Goal: Task Accomplishment & Management: Manage account settings

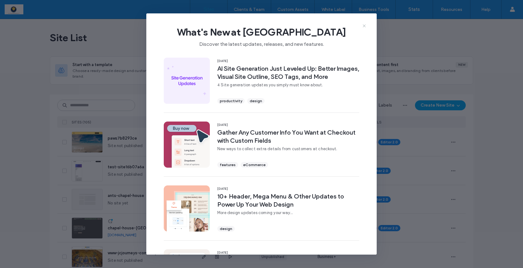
click at [365, 26] on icon at bounding box center [364, 25] width 5 height 5
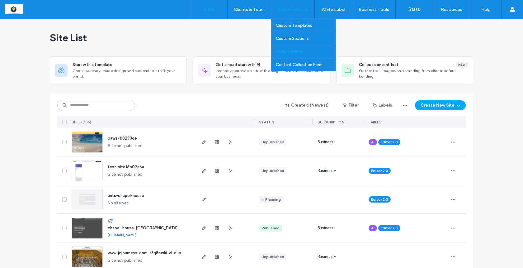
click at [292, 52] on label "Widget Builder" at bounding box center [289, 51] width 27 height 5
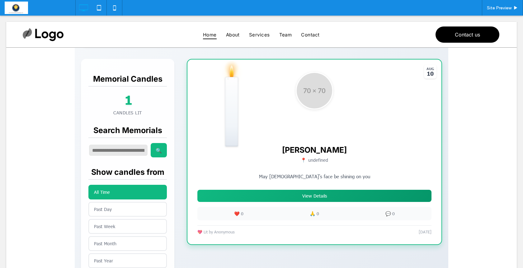
scroll to position [135, 0]
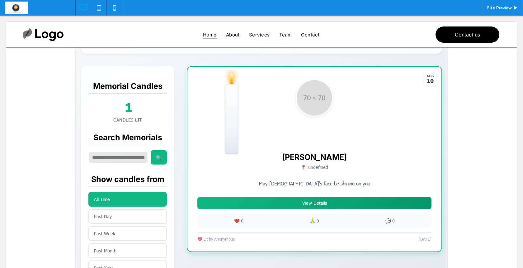
click at [123, 195] on span at bounding box center [262, 172] width 374 height 451
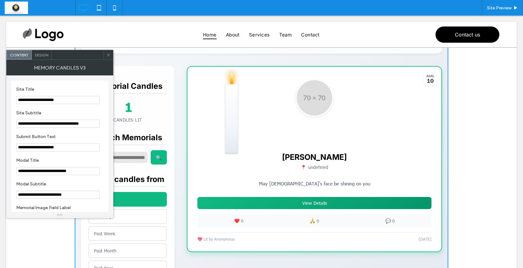
click at [107, 56] on icon at bounding box center [108, 55] width 5 height 5
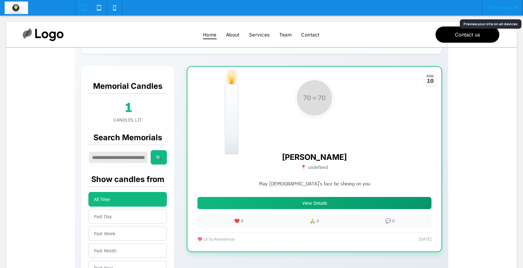
click at [499, 6] on span "Site Preview" at bounding box center [499, 7] width 25 height 5
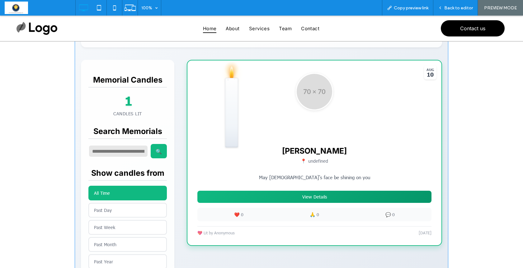
click at [104, 224] on span at bounding box center [262, 166] width 374 height 451
click at [99, 193] on span at bounding box center [262, 166] width 374 height 451
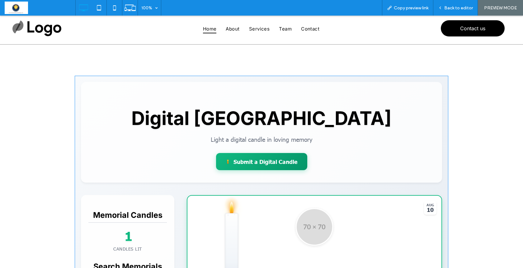
click at [447, 7] on span "Back to editor" at bounding box center [458, 7] width 29 height 5
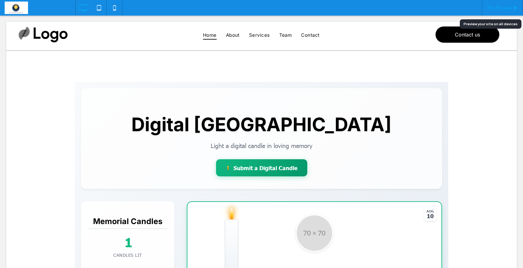
click at [496, 10] on span "Site Preview" at bounding box center [499, 7] width 25 height 5
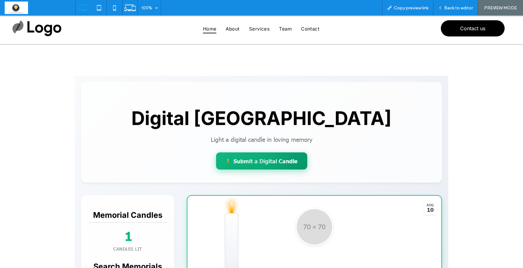
click at [249, 158] on div at bounding box center [261, 160] width 91 height 17
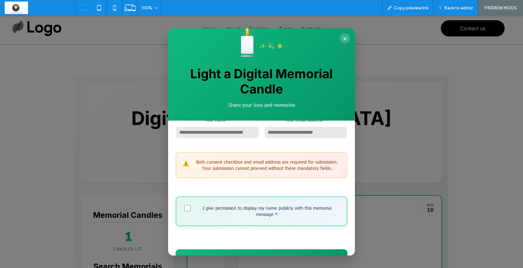
scroll to position [168, 0]
click at [342, 37] on button "×" at bounding box center [345, 38] width 10 height 10
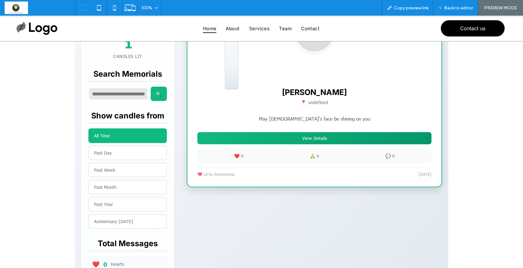
scroll to position [189, 0]
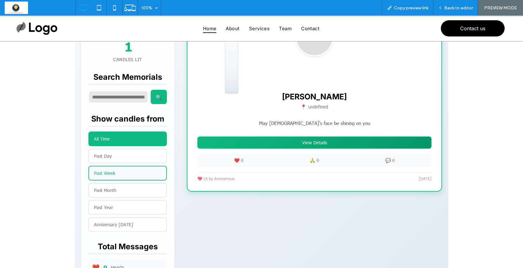
click at [112, 168] on button "Past Week" at bounding box center [127, 173] width 78 height 15
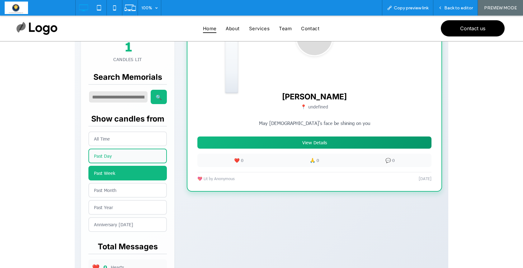
click at [110, 151] on button "Past Day" at bounding box center [127, 156] width 78 height 15
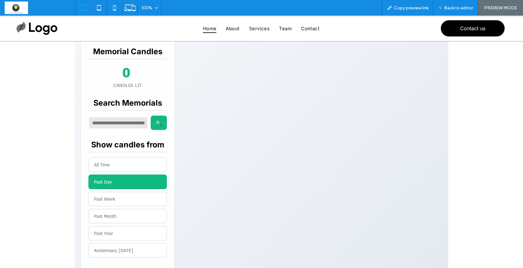
scroll to position [163, 0]
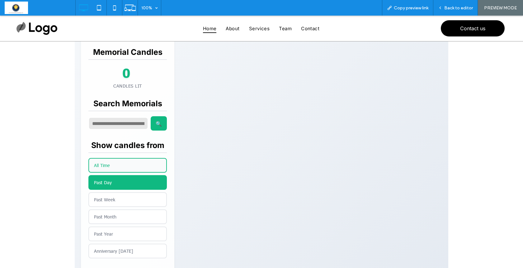
click at [108, 167] on button "All Time" at bounding box center [127, 165] width 78 height 15
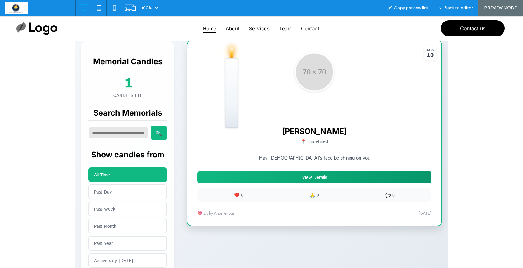
scroll to position [148, 0]
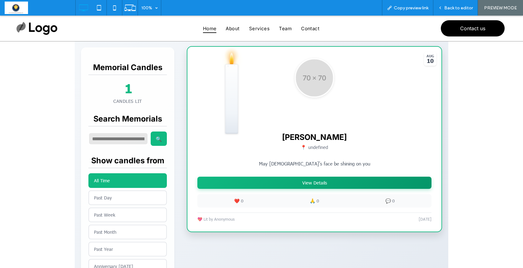
click at [319, 184] on button "View Details" at bounding box center [314, 183] width 234 height 12
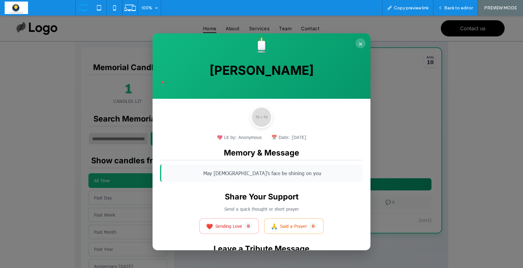
scroll to position [0, 0]
click at [361, 43] on button "×" at bounding box center [361, 43] width 10 height 10
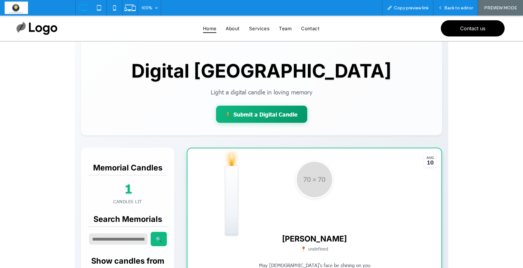
scroll to position [44, 0]
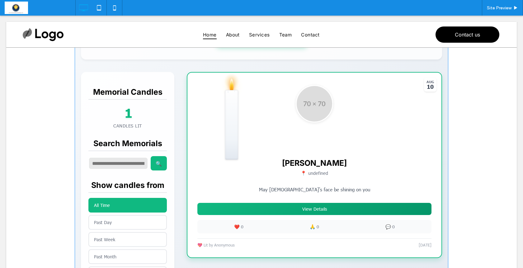
scroll to position [80, 0]
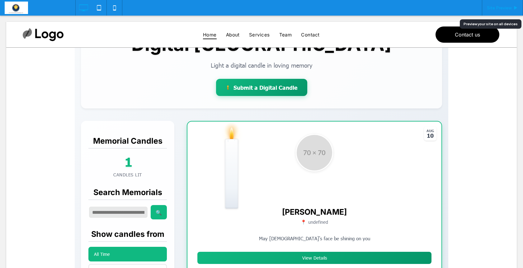
click at [497, 7] on span "Site Preview" at bounding box center [499, 7] width 25 height 5
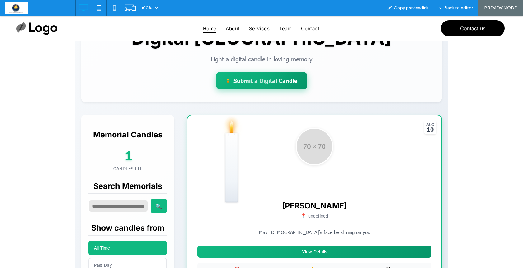
click at [249, 83] on div at bounding box center [261, 80] width 91 height 17
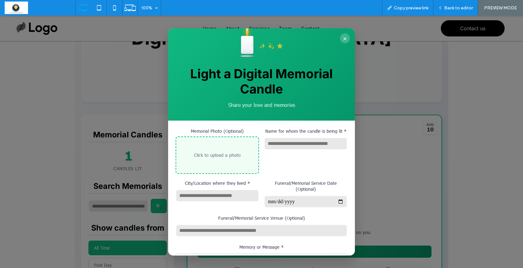
click at [226, 153] on div "Click to upload a photo" at bounding box center [217, 155] width 47 height 6
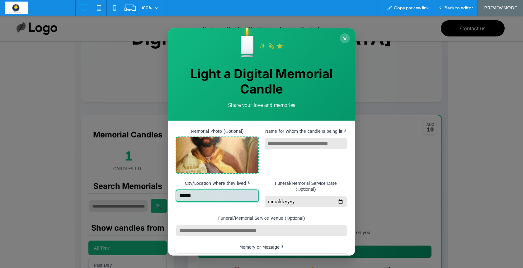
type input "******"
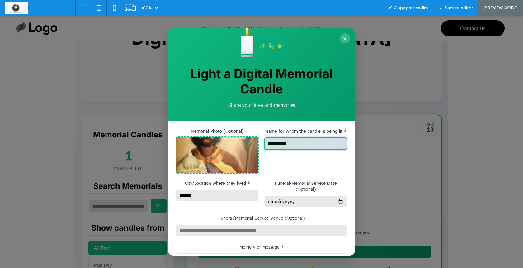
type input "**********"
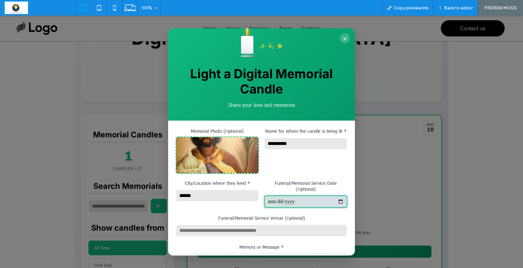
click at [285, 200] on input "Funeral/Memorial Service Date (Optional)" at bounding box center [305, 201] width 83 height 12
type input "**********"
click at [313, 219] on div "Funeral/Memorial Service Venue (Optional)" at bounding box center [262, 226] width 172 height 23
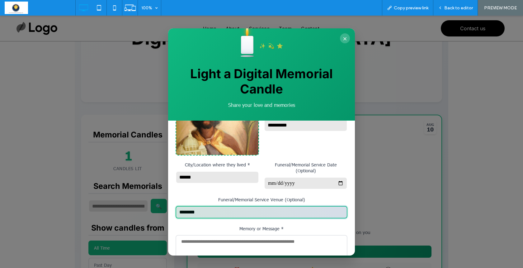
scroll to position [22, 0]
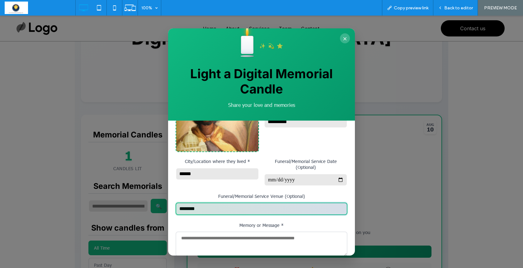
type input "********"
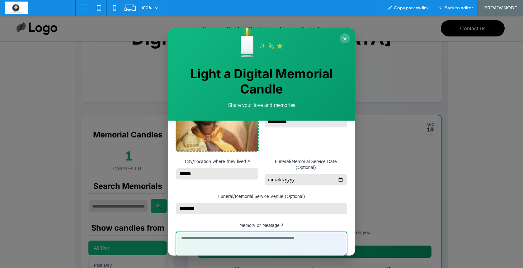
click at [296, 239] on textarea "Memory or Message *" at bounding box center [262, 243] width 172 height 25
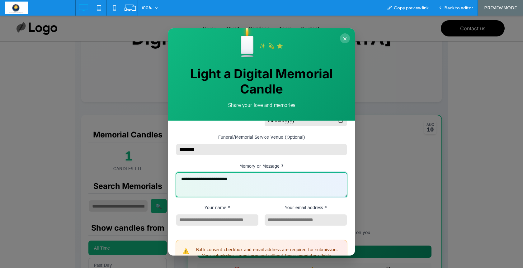
scroll to position [88, 0]
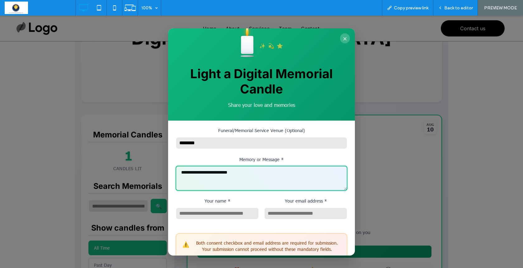
type textarea "**********"
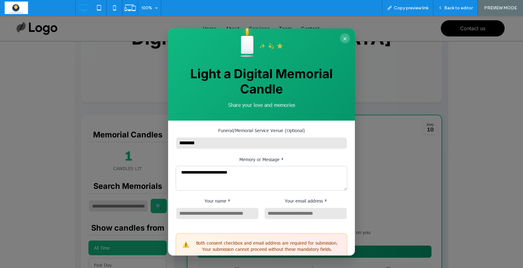
click at [292, 228] on div "⚠️ Both consent checkbox and email address are required for submission. Your su…" at bounding box center [262, 272] width 172 height 90
click at [240, 208] on input "***" at bounding box center [217, 213] width 83 height 12
type input "*********"
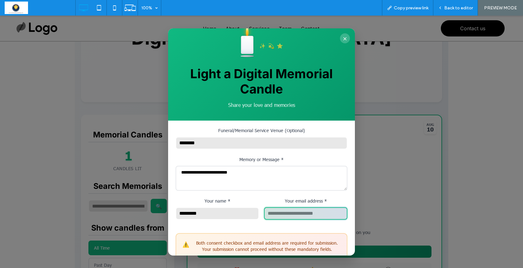
click at [282, 211] on input "Your email address *" at bounding box center [305, 213] width 83 height 12
click at [300, 217] on form "**********" at bounding box center [262, 193] width 172 height 307
click at [298, 211] on input "**********" at bounding box center [305, 213] width 83 height 12
type input "**********"
click at [318, 227] on div "⚠️ Both consent checkbox and email address are required for submission. Your su…" at bounding box center [262, 272] width 172 height 90
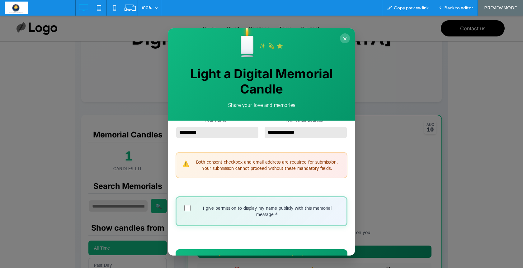
scroll to position [168, 0]
click at [231, 250] on button "Light Digital Candle ✨ 💫 ⭐" at bounding box center [262, 257] width 172 height 17
click at [248, 254] on span "Light Digital Candle" at bounding box center [252, 257] width 53 height 7
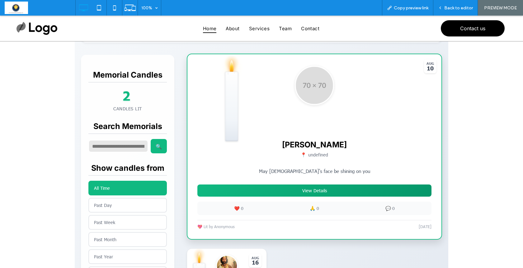
scroll to position [139, 0]
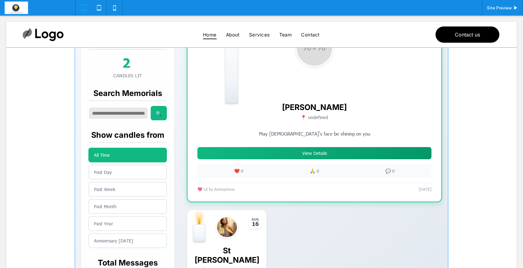
scroll to position [186, 0]
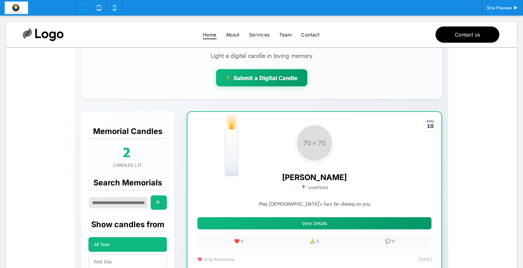
scroll to position [85, 0]
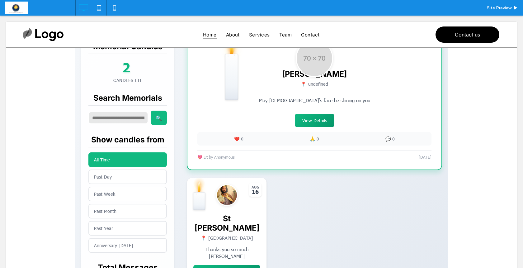
scroll to position [174, 0]
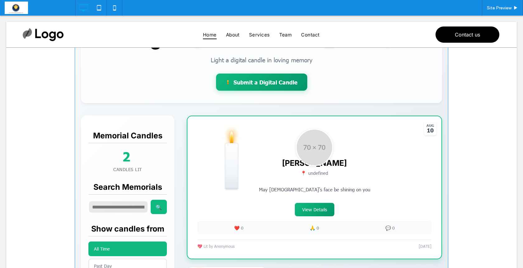
scroll to position [101, 0]
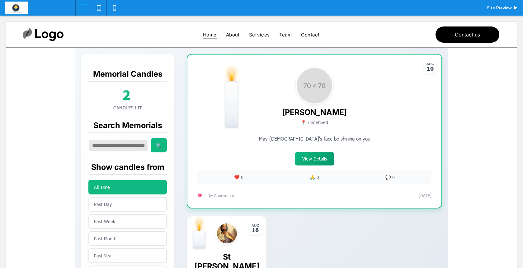
scroll to position [144, 0]
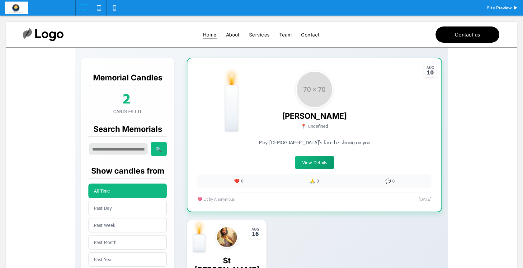
click at [316, 162] on span at bounding box center [262, 163] width 374 height 451
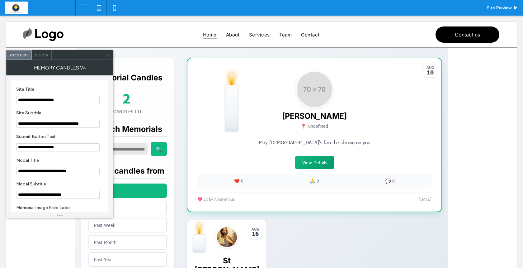
click at [107, 58] on span at bounding box center [108, 54] width 5 height 9
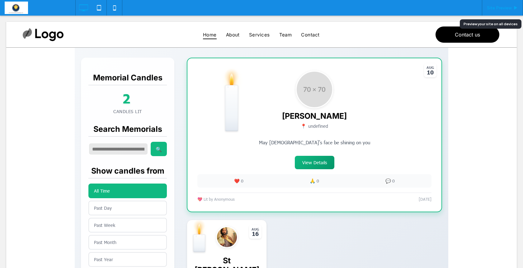
click at [502, 9] on span "Site Preview" at bounding box center [499, 7] width 25 height 5
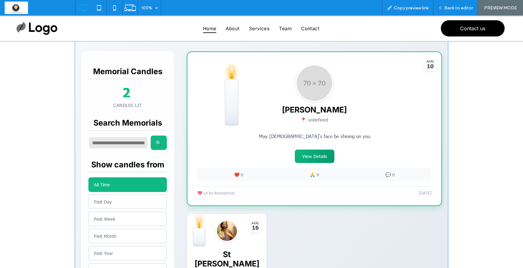
click at [313, 156] on span at bounding box center [262, 157] width 374 height 451
click at [459, 7] on span "Back to editor" at bounding box center [458, 7] width 29 height 5
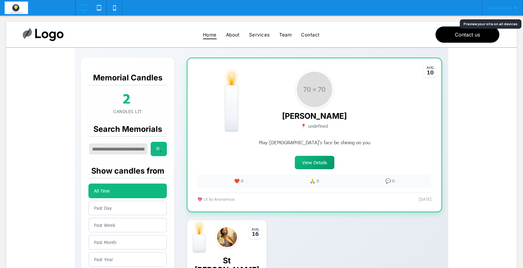
click at [494, 10] on span "Site Preview" at bounding box center [499, 7] width 25 height 5
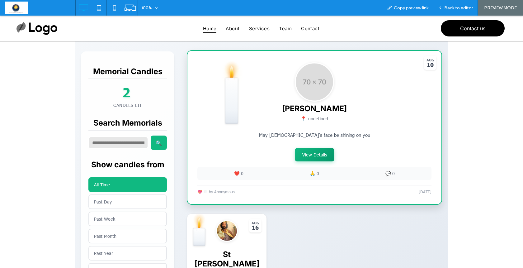
click at [311, 157] on button "View Details" at bounding box center [315, 154] width 40 height 13
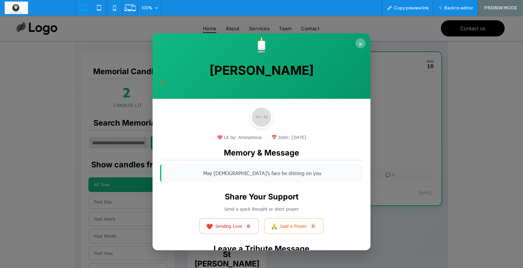
click at [360, 42] on button "×" at bounding box center [361, 43] width 10 height 10
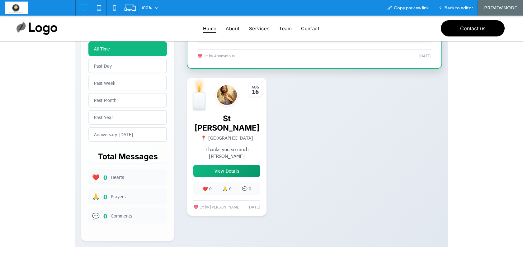
scroll to position [281, 0]
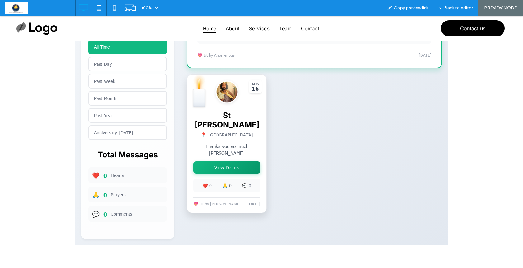
click at [223, 161] on button "View Details" at bounding box center [226, 167] width 67 height 12
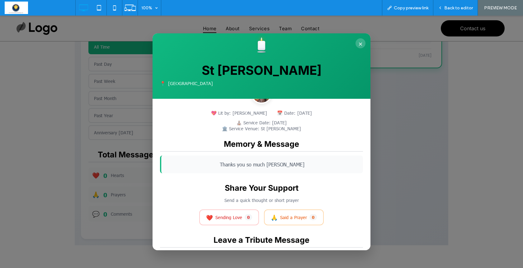
scroll to position [10, 0]
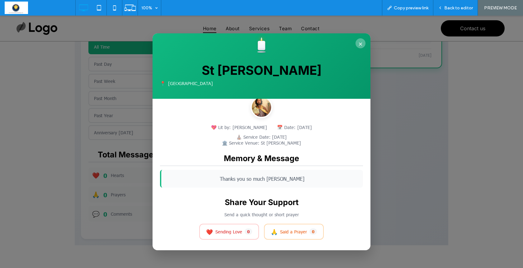
click at [357, 43] on button "×" at bounding box center [361, 43] width 10 height 10
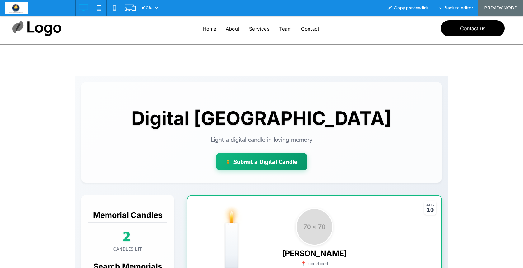
scroll to position [0, 0]
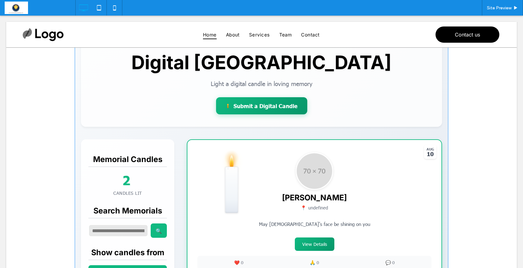
scroll to position [26, 0]
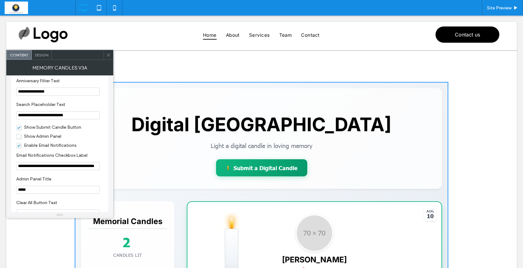
scroll to position [692, 0]
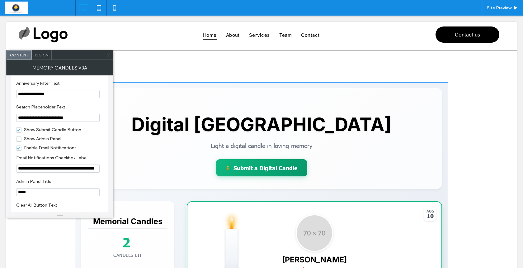
click at [19, 141] on span "Show Admin Panel" at bounding box center [38, 138] width 45 height 5
click at [110, 57] on icon at bounding box center [108, 55] width 5 height 5
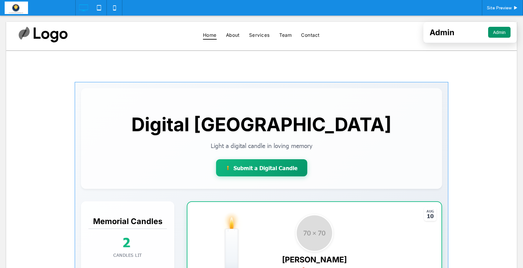
click at [495, 30] on button "Admin" at bounding box center [499, 32] width 22 height 11
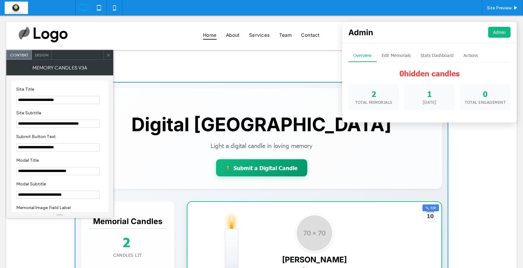
click at [107, 55] on icon at bounding box center [108, 55] width 5 height 5
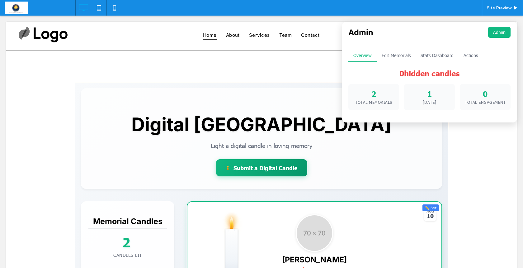
click at [389, 56] on button "Edit Memorials" at bounding box center [396, 55] width 39 height 13
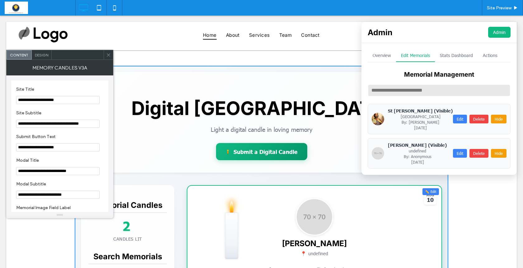
scroll to position [17, 0]
click at [456, 151] on button "Edit" at bounding box center [460, 153] width 14 height 9
click at [109, 55] on icon at bounding box center [108, 55] width 5 height 5
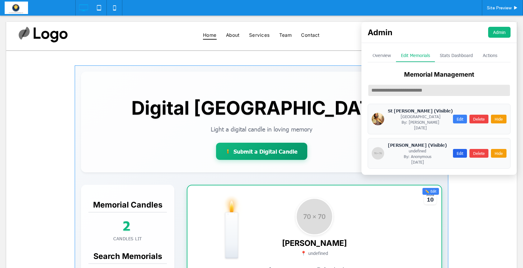
click at [454, 151] on button "Edit" at bounding box center [460, 153] width 14 height 9
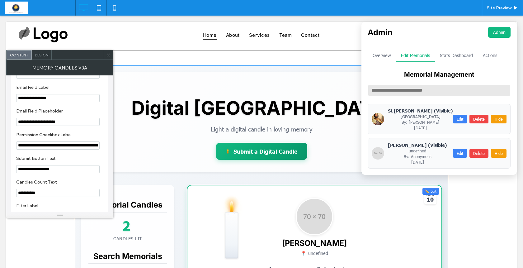
scroll to position [429, 0]
click at [109, 56] on icon at bounding box center [108, 55] width 5 height 5
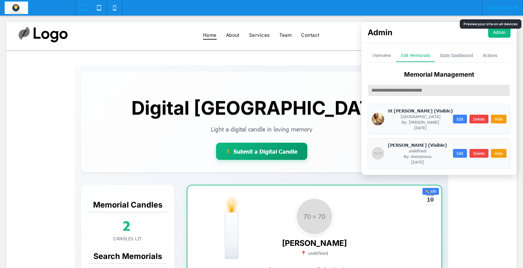
click at [492, 7] on span "Site Preview" at bounding box center [499, 7] width 25 height 5
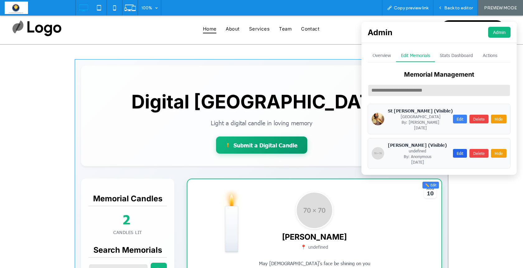
click at [455, 150] on button "Edit" at bounding box center [460, 153] width 14 height 9
click at [420, 55] on button "Edit Memorials" at bounding box center [415, 55] width 39 height 13
click at [496, 32] on button "Admin" at bounding box center [499, 32] width 22 height 11
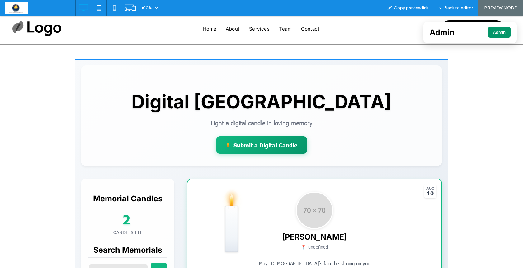
click at [496, 32] on button "Admin" at bounding box center [499, 32] width 22 height 11
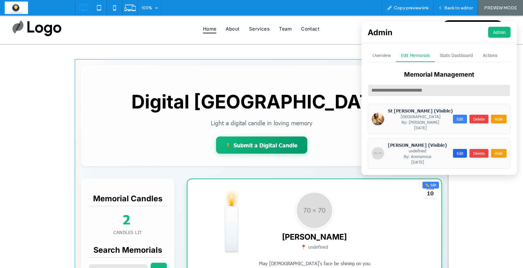
click at [454, 150] on button "Edit" at bounding box center [460, 153] width 14 height 9
click at [456, 152] on button "Edit" at bounding box center [460, 153] width 14 height 9
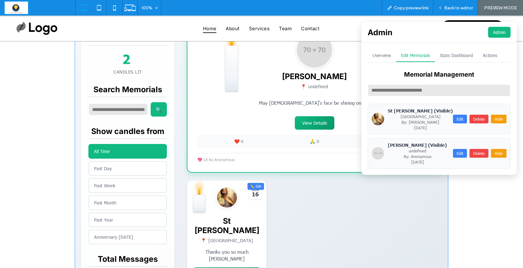
scroll to position [178, 0]
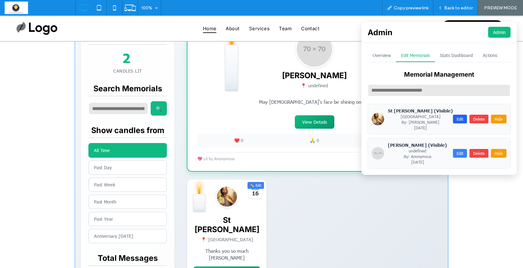
click at [455, 116] on button "Edit" at bounding box center [460, 119] width 14 height 9
type input "**********"
type input "******"
type input "**********"
type input "********"
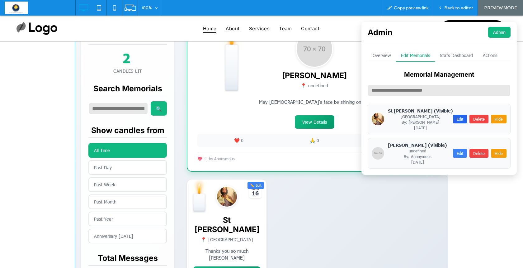
type textarea "**********"
type input "*********"
type input "**********"
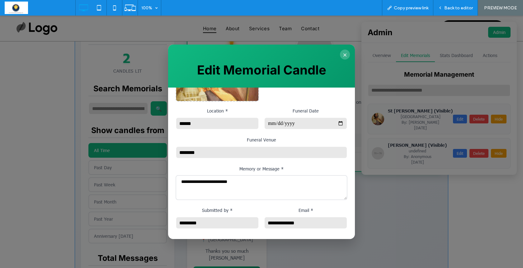
scroll to position [36, 0]
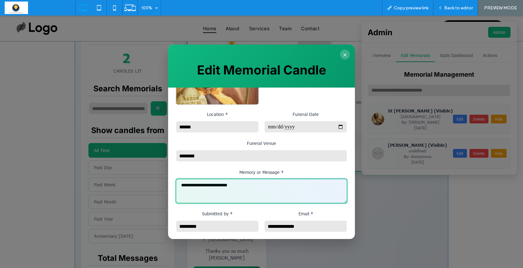
click at [257, 183] on textarea "**********" at bounding box center [262, 190] width 172 height 25
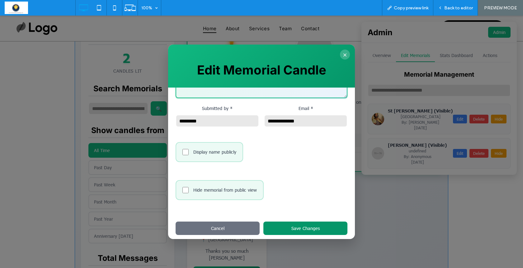
scroll to position [141, 0]
type textarea "**********"
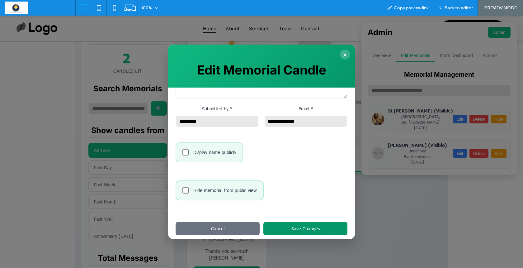
click at [301, 225] on button "Save Changes" at bounding box center [306, 228] width 84 height 13
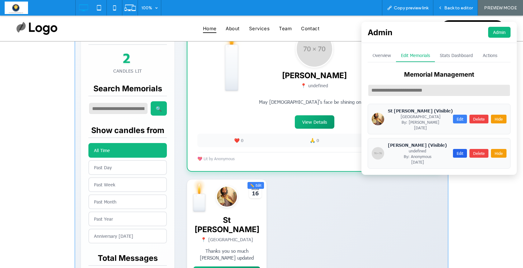
click at [453, 150] on button "Edit" at bounding box center [460, 153] width 14 height 9
click at [455, 151] on button "Edit" at bounding box center [460, 153] width 14 height 9
click at [456, 116] on button "Edit" at bounding box center [460, 119] width 14 height 9
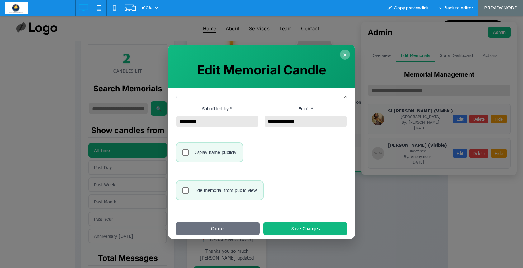
click at [344, 54] on button "×" at bounding box center [345, 55] width 10 height 10
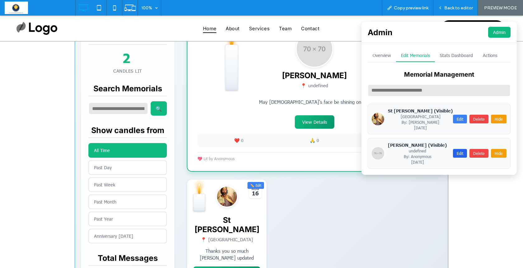
click at [456, 151] on button "Edit" at bounding box center [460, 153] width 14 height 9
click at [454, 117] on button "Edit" at bounding box center [460, 119] width 14 height 9
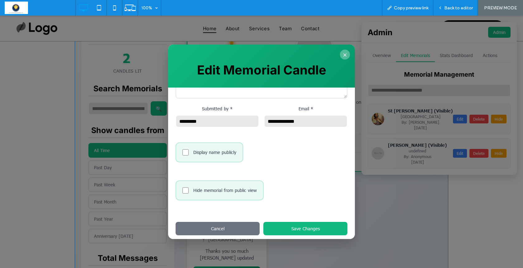
click at [345, 53] on button "×" at bounding box center [345, 55] width 10 height 10
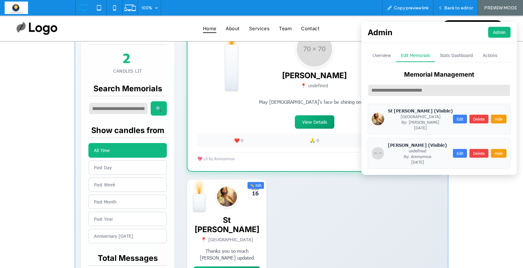
click at [458, 53] on button "Stats Dashboard" at bounding box center [456, 55] width 43 height 13
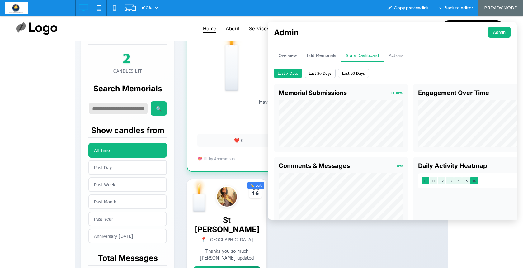
scroll to position [0, 0]
click at [387, 56] on button "Actions" at bounding box center [396, 55] width 24 height 13
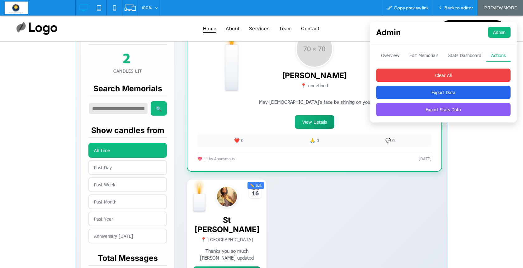
click at [396, 92] on button "Export Data" at bounding box center [443, 92] width 135 height 13
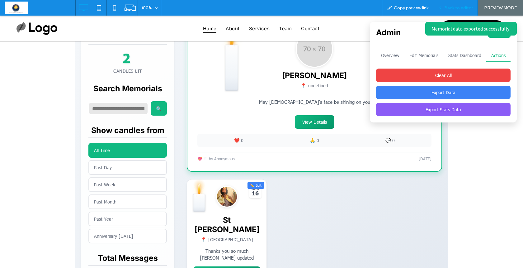
click at [448, 11] on div "Back to editor" at bounding box center [456, 8] width 45 height 16
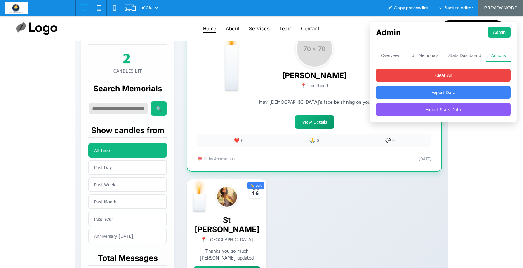
click at [393, 50] on button "Overview" at bounding box center [390, 55] width 28 height 13
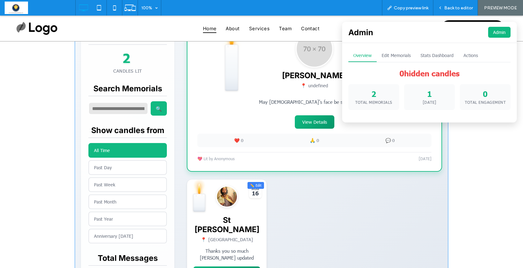
click at [384, 224] on span at bounding box center [262, 123] width 374 height 451
click at [496, 36] on button "Admin" at bounding box center [499, 32] width 22 height 11
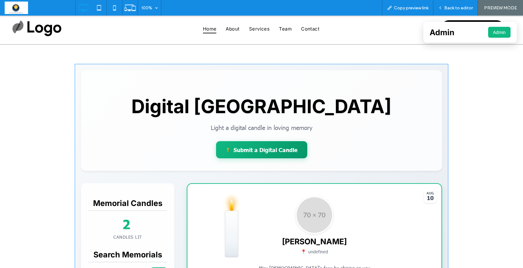
scroll to position [10, 0]
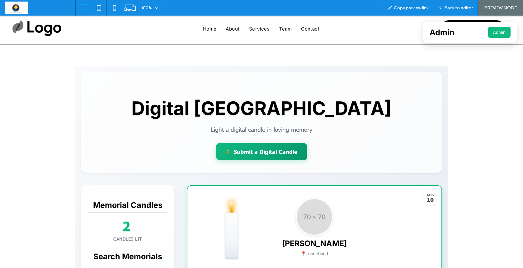
click at [448, 8] on span "Back to editor" at bounding box center [458, 7] width 29 height 5
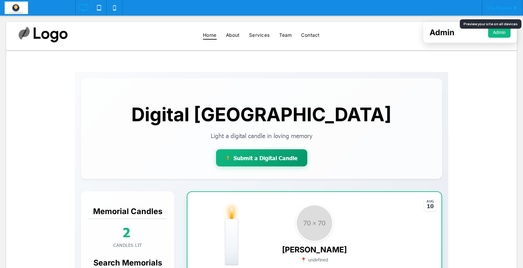
click at [490, 10] on span "Site Preview" at bounding box center [499, 7] width 25 height 5
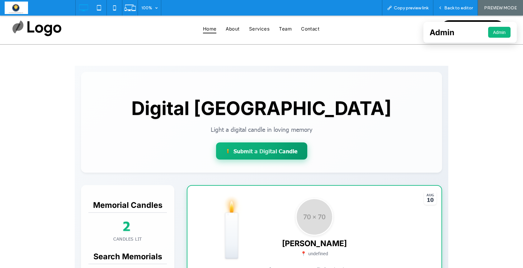
click at [255, 152] on div at bounding box center [261, 150] width 91 height 17
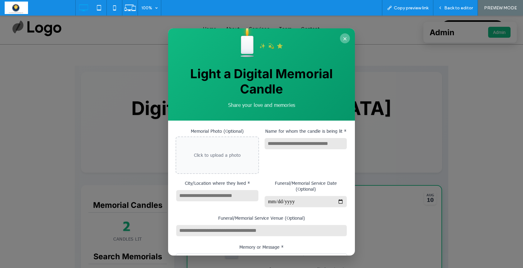
click at [344, 38] on button "×" at bounding box center [345, 38] width 10 height 10
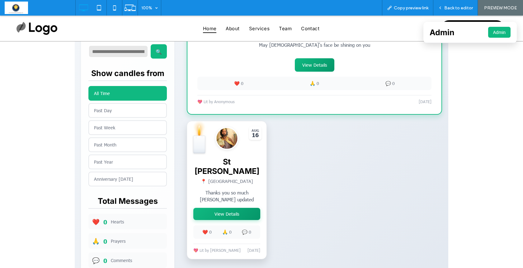
scroll to position [236, 0]
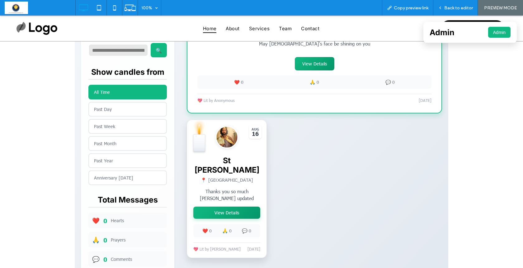
click at [222, 207] on button "View Details" at bounding box center [226, 213] width 67 height 12
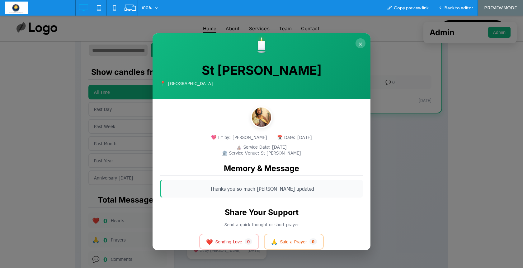
scroll to position [0, 0]
click at [360, 38] on button "×" at bounding box center [361, 43] width 10 height 10
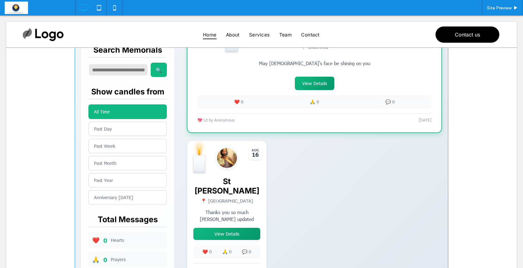
scroll to position [240, 0]
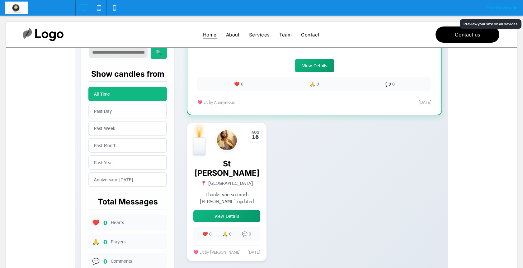
click at [505, 7] on span "Site Preview" at bounding box center [499, 7] width 25 height 5
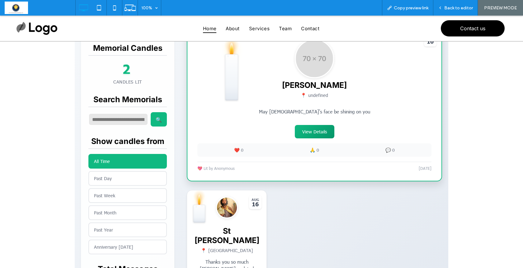
scroll to position [206, 0]
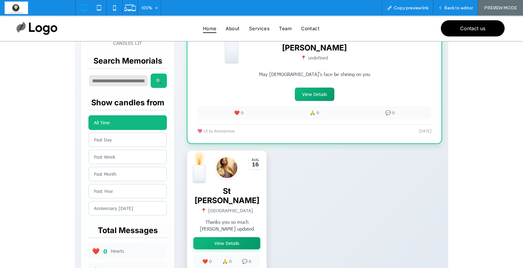
click at [217, 237] on button "View Details" at bounding box center [226, 243] width 67 height 12
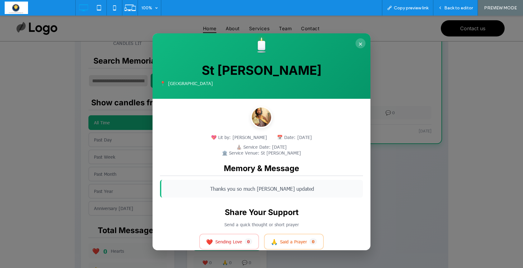
scroll to position [0, 0]
click at [363, 43] on button "×" at bounding box center [361, 43] width 10 height 10
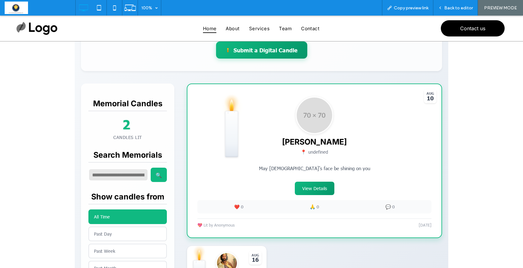
scroll to position [111, 0]
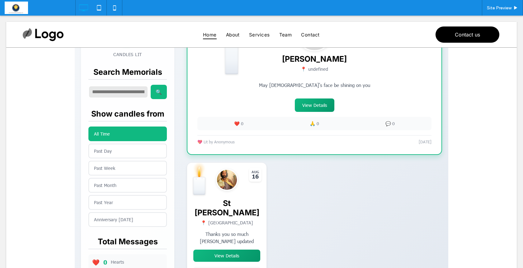
scroll to position [200, 0]
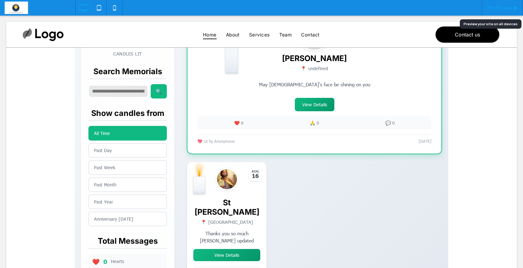
click at [498, 7] on span "Site Preview" at bounding box center [499, 7] width 25 height 5
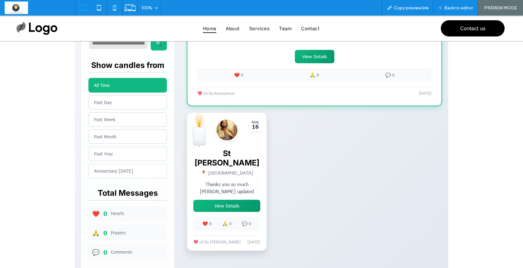
scroll to position [235, 0]
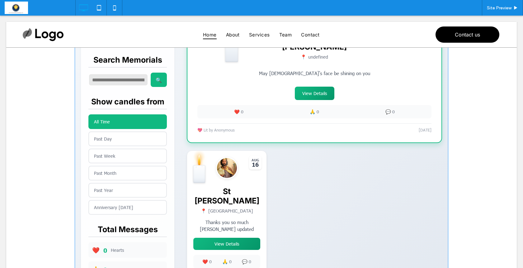
scroll to position [215, 0]
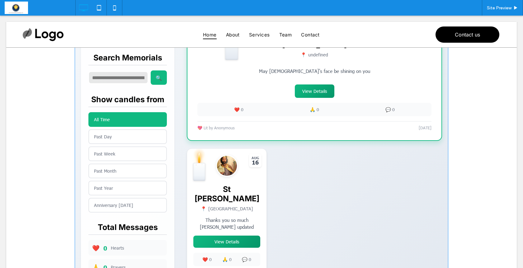
click at [228, 234] on span at bounding box center [262, 92] width 374 height 451
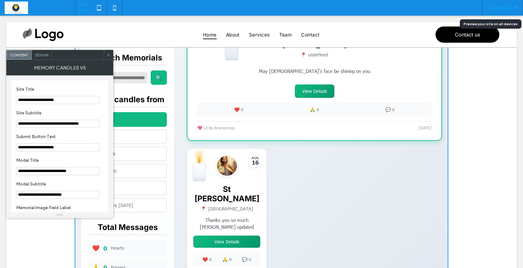
click at [497, 8] on span "Site Preview" at bounding box center [499, 7] width 25 height 5
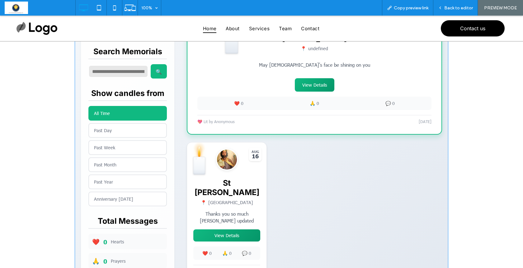
click at [227, 231] on span at bounding box center [262, 86] width 374 height 451
click at [225, 231] on span at bounding box center [262, 86] width 374 height 451
click at [454, 6] on span "Back to editor" at bounding box center [458, 7] width 29 height 5
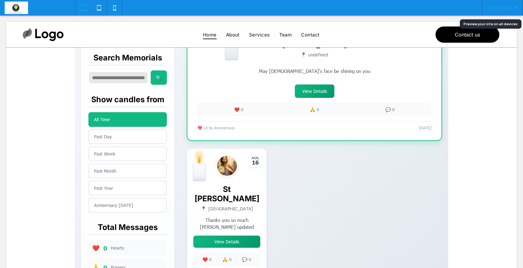
click at [500, 9] on span "Site Preview" at bounding box center [499, 7] width 25 height 5
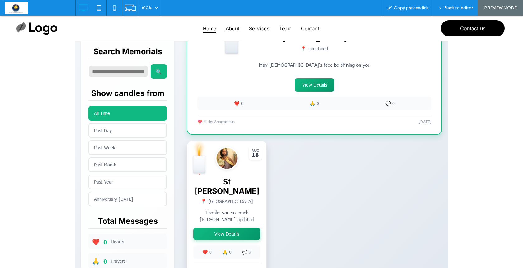
click at [227, 228] on button "View Details" at bounding box center [226, 234] width 67 height 12
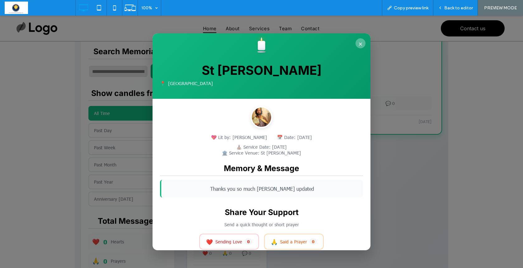
click at [361, 41] on button "×" at bounding box center [361, 43] width 10 height 10
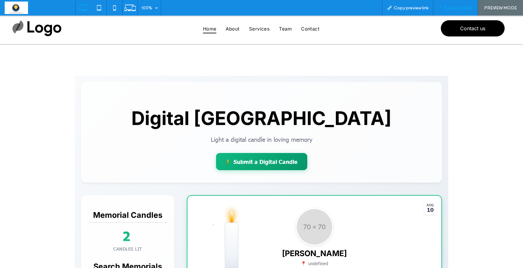
click at [456, 7] on span "Back to editor" at bounding box center [458, 7] width 29 height 5
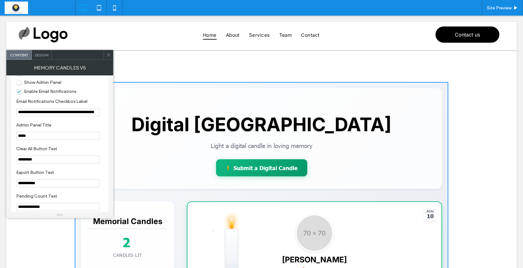
scroll to position [738, 0]
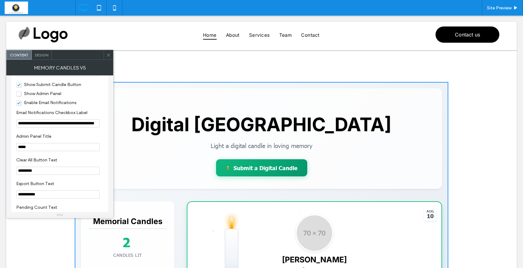
click at [20, 96] on span "Show Admin Panel" at bounding box center [38, 93] width 45 height 5
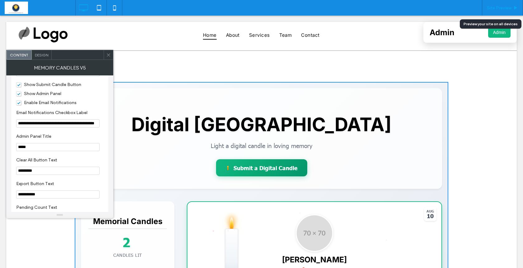
click at [500, 5] on span "Site Preview" at bounding box center [499, 7] width 25 height 5
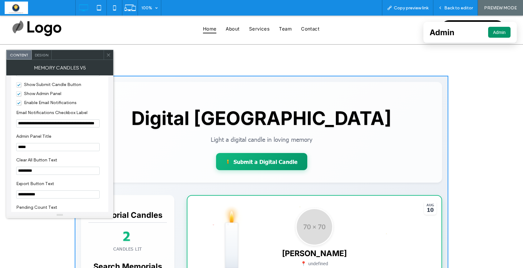
click at [496, 34] on button "Admin" at bounding box center [499, 32] width 22 height 11
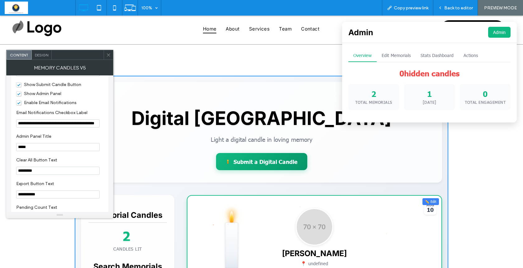
click at [399, 54] on button "Edit Memorials" at bounding box center [396, 55] width 39 height 13
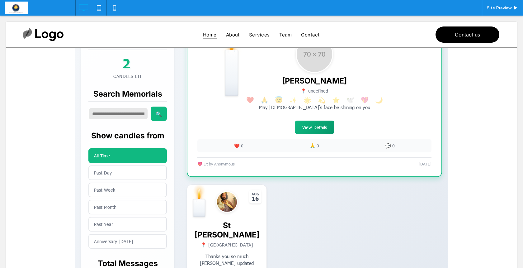
scroll to position [177, 0]
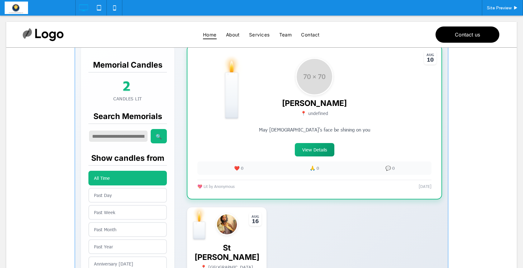
scroll to position [134, 0]
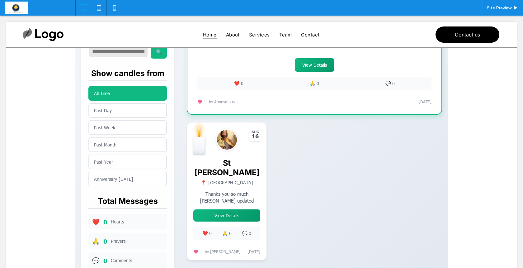
scroll to position [242, 0]
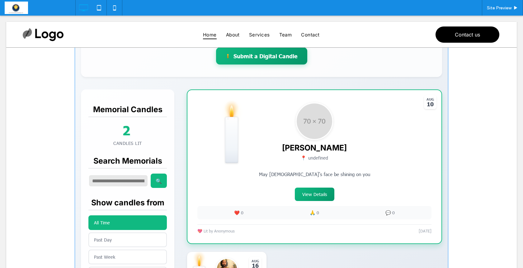
scroll to position [112, 0]
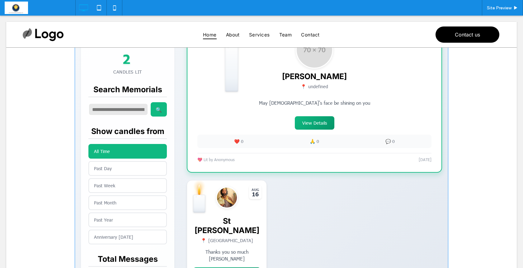
scroll to position [192, 0]
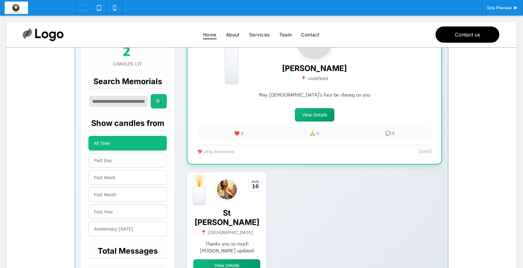
scroll to position [192, 0]
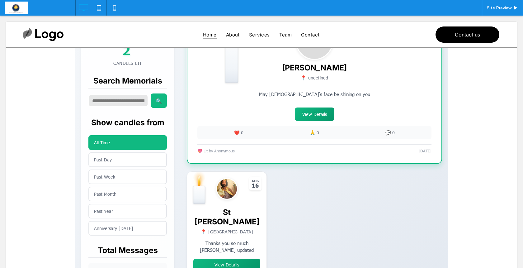
click at [253, 89] on span at bounding box center [262, 115] width 374 height 451
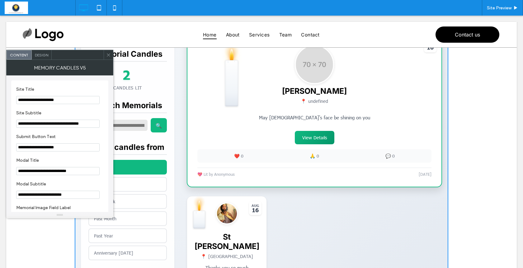
scroll to position [146, 0]
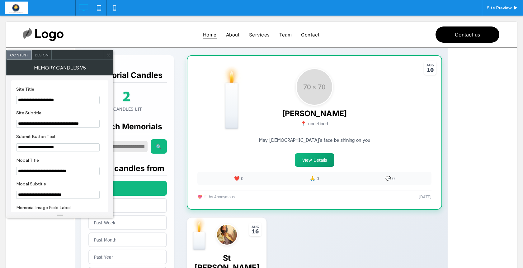
click at [107, 55] on icon at bounding box center [108, 55] width 5 height 5
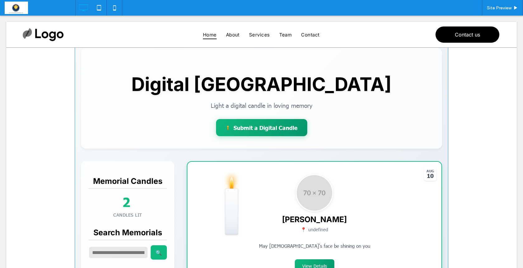
scroll to position [32, 0]
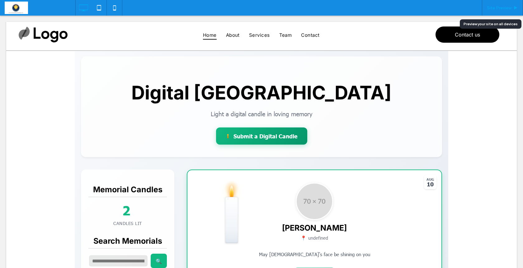
click at [499, 8] on span "Site Preview" at bounding box center [499, 7] width 25 height 5
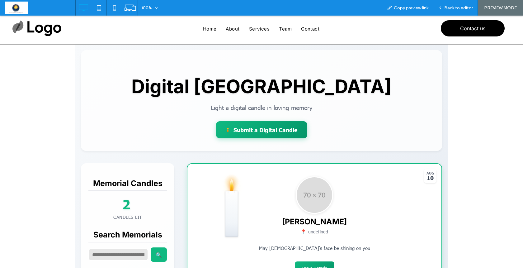
click at [256, 129] on span at bounding box center [262, 269] width 374 height 451
click at [451, 10] on span "Back to editor" at bounding box center [458, 7] width 29 height 5
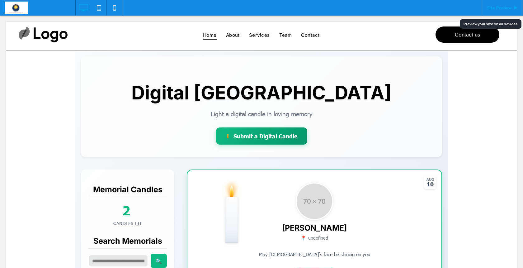
click at [497, 10] on span "Site Preview" at bounding box center [499, 7] width 25 height 5
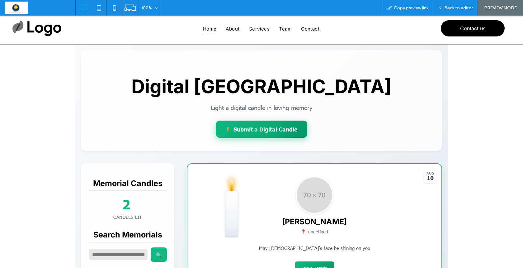
click at [264, 132] on div at bounding box center [261, 129] width 91 height 17
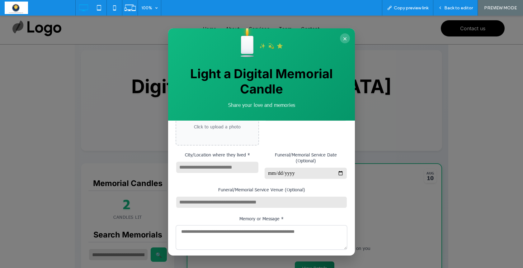
scroll to position [22, 0]
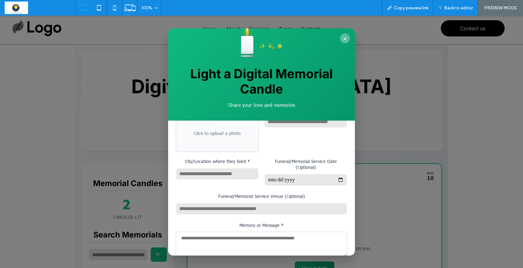
click at [346, 36] on button "×" at bounding box center [345, 38] width 10 height 10
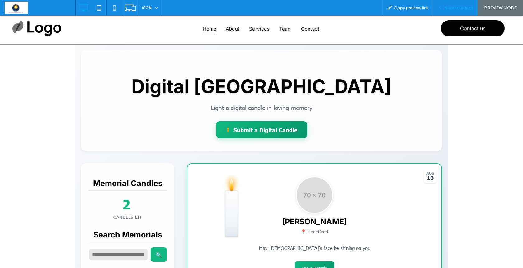
click at [449, 11] on div "Back to editor" at bounding box center [456, 8] width 45 height 16
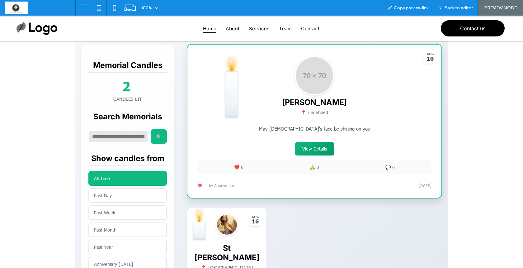
scroll to position [148, 0]
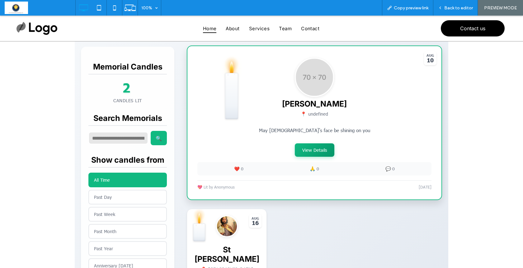
click at [307, 154] on button "View Details" at bounding box center [315, 149] width 40 height 13
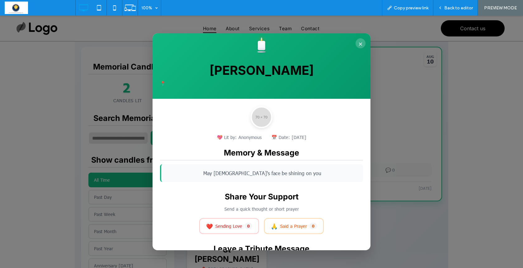
scroll to position [0, 0]
click at [360, 44] on button "×" at bounding box center [361, 43] width 10 height 10
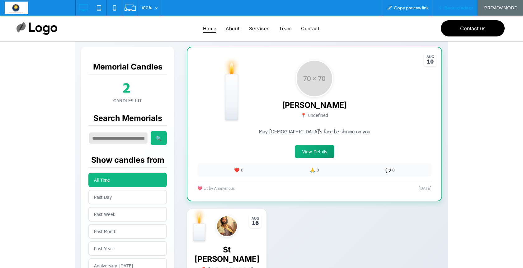
click at [457, 9] on span "Back to editor" at bounding box center [458, 7] width 29 height 5
